Goal: Navigation & Orientation: Find specific page/section

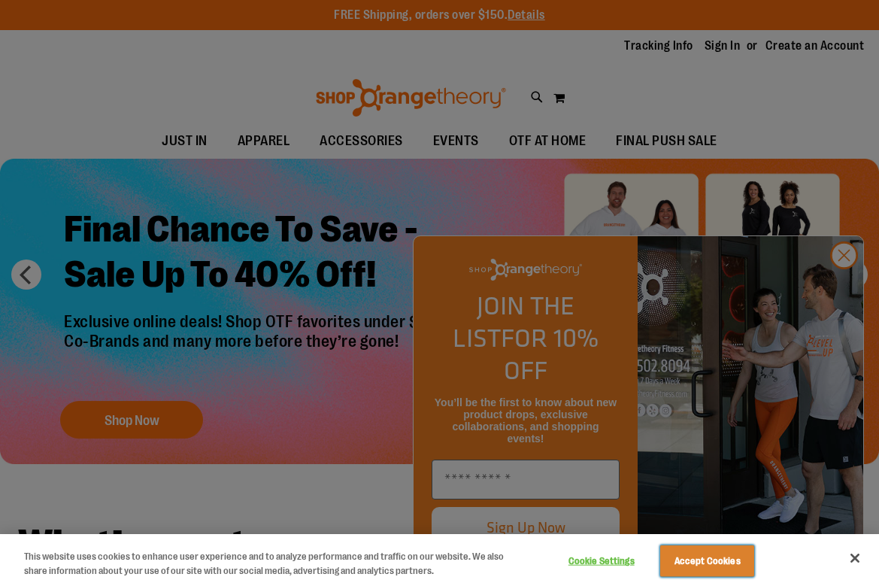
click at [719, 563] on button "Accept Cookies" at bounding box center [708, 561] width 94 height 32
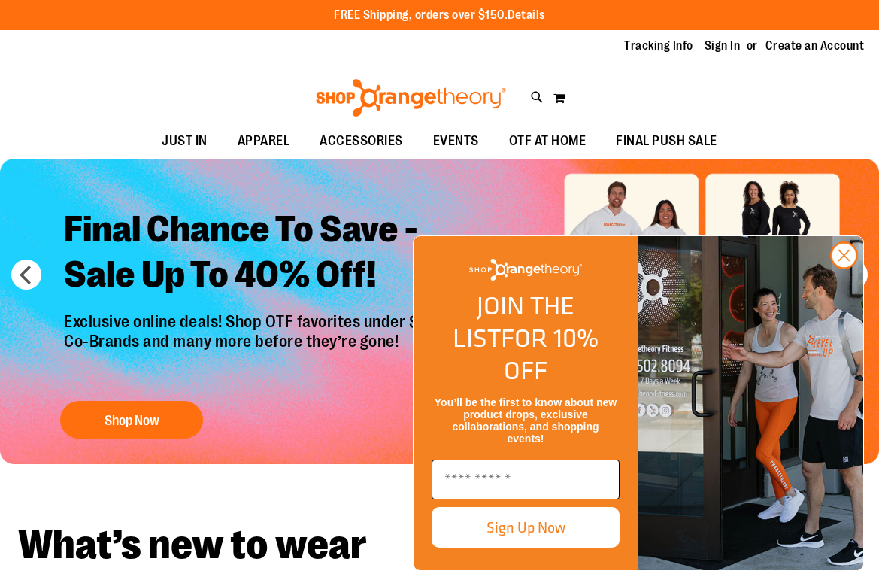
click at [579, 474] on input "Enter email" at bounding box center [526, 480] width 188 height 40
type input "**********"
click at [531, 539] on button "Sign Up Now" at bounding box center [526, 527] width 188 height 41
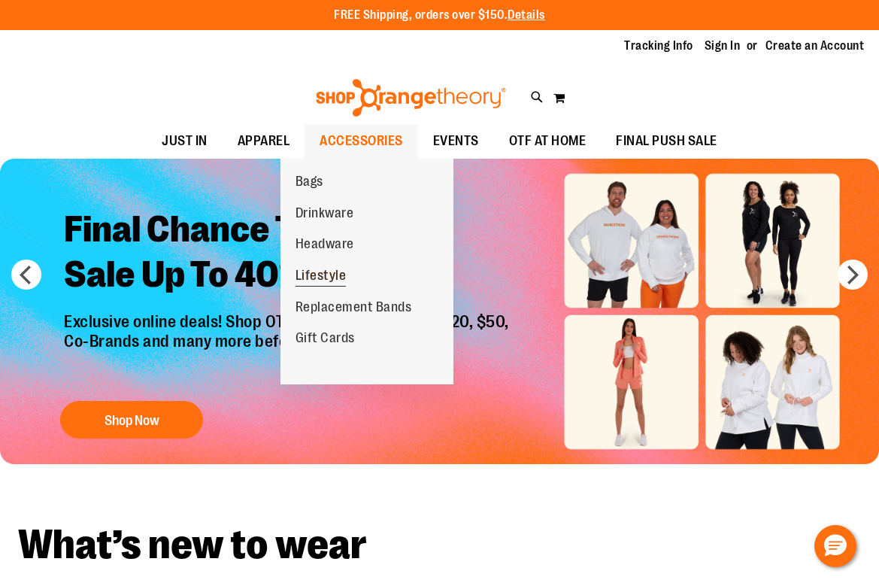
click at [330, 272] on span "Lifestyle" at bounding box center [321, 277] width 51 height 19
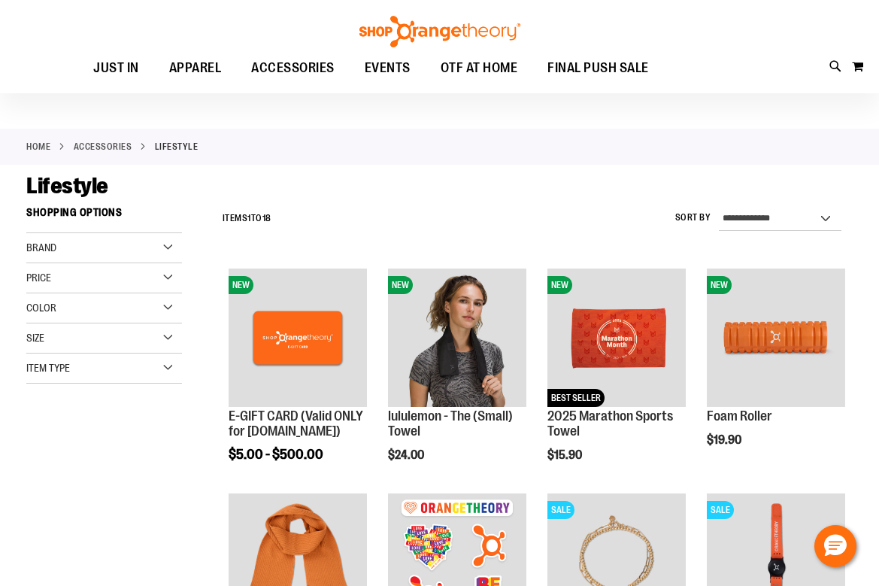
scroll to position [59, 0]
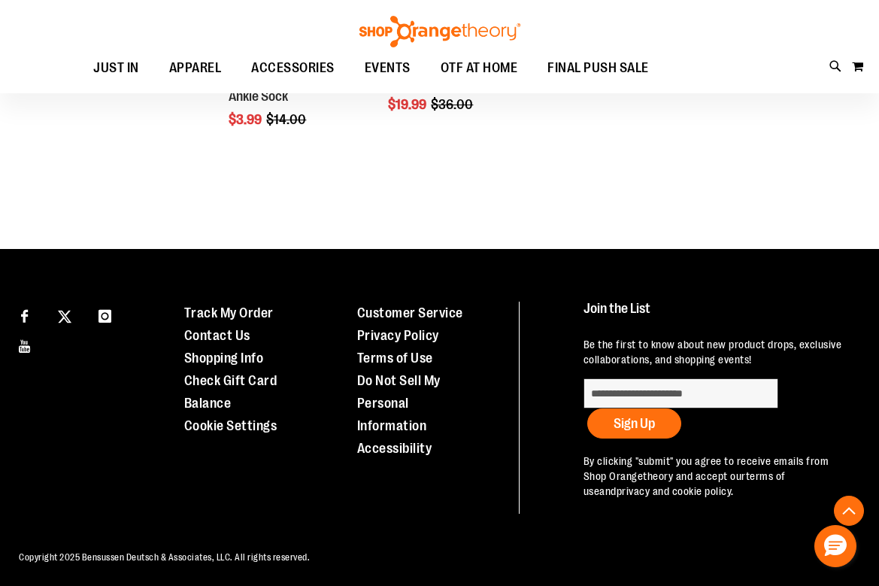
scroll to position [1268, 0]
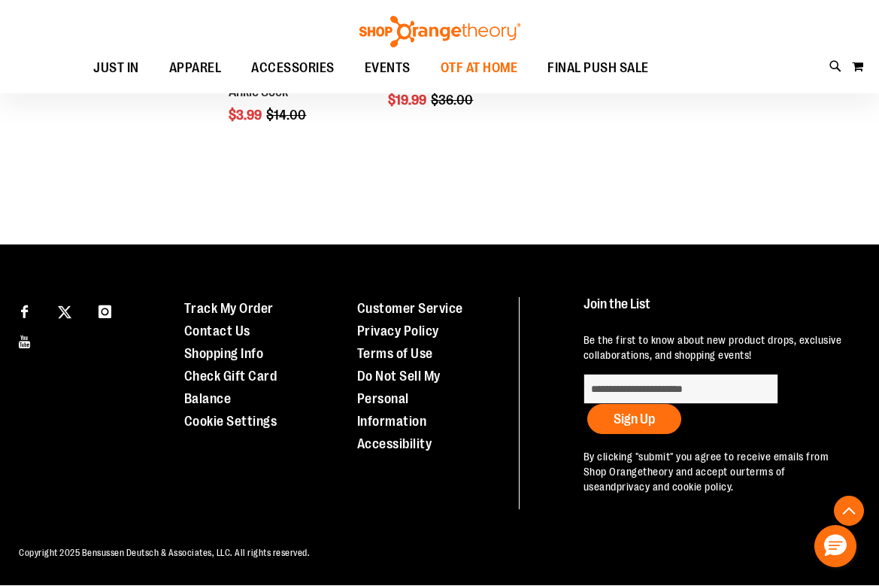
click at [515, 65] on span "OTF AT HOME" at bounding box center [479, 68] width 77 height 34
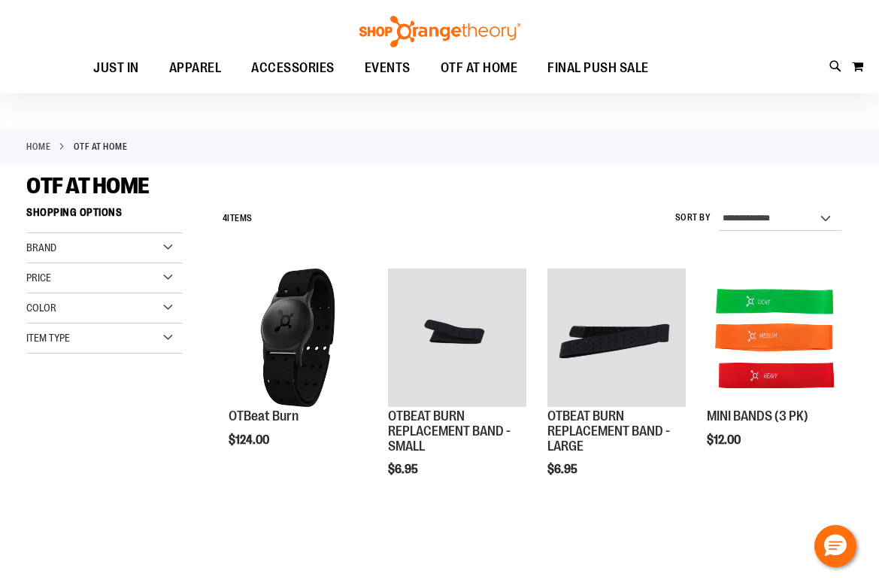
scroll to position [59, 0]
